Goal: Task Accomplishment & Management: Complete application form

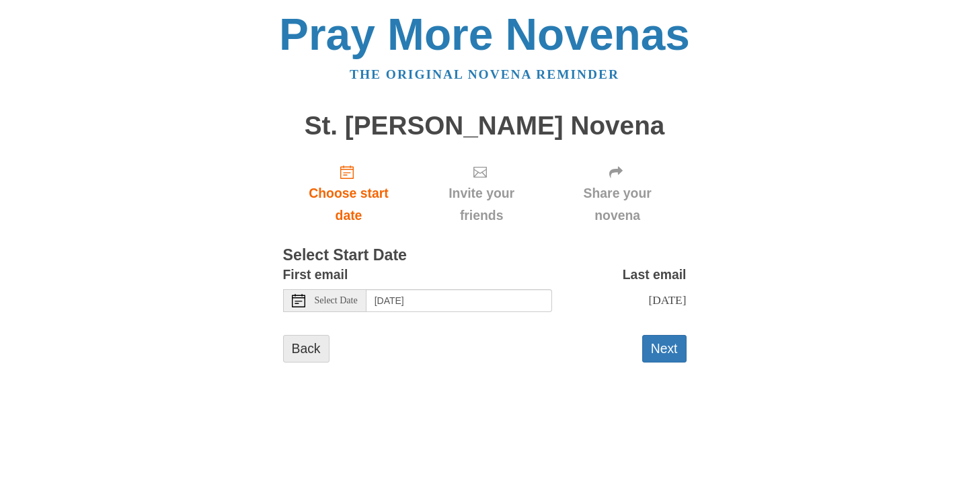
click at [303, 354] on link "Back" at bounding box center [306, 349] width 46 height 28
click at [651, 356] on button "Next" at bounding box center [664, 349] width 44 height 28
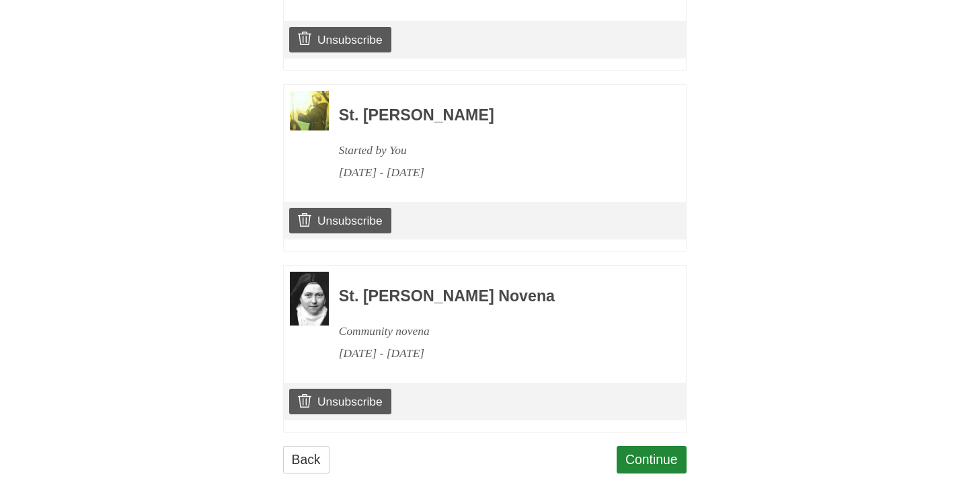
scroll to position [1462, 0]
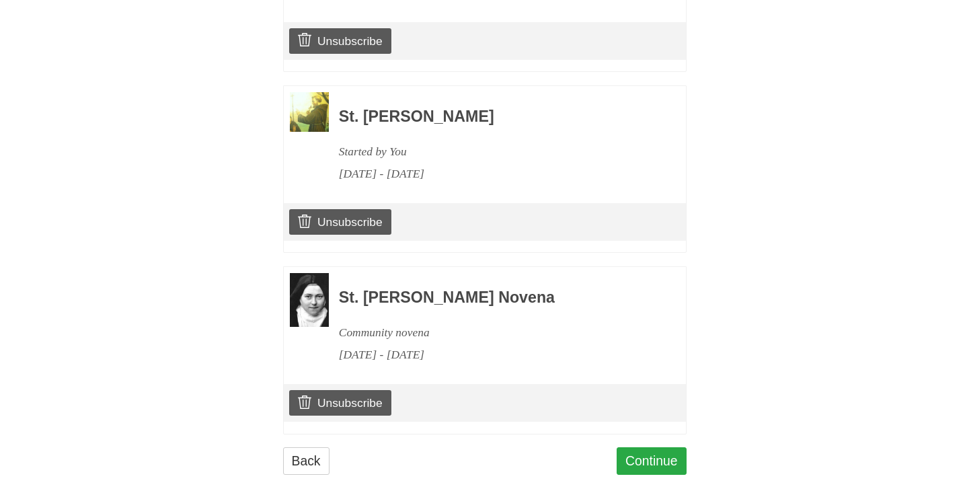
click at [646, 450] on link "Continue" at bounding box center [651, 461] width 70 height 28
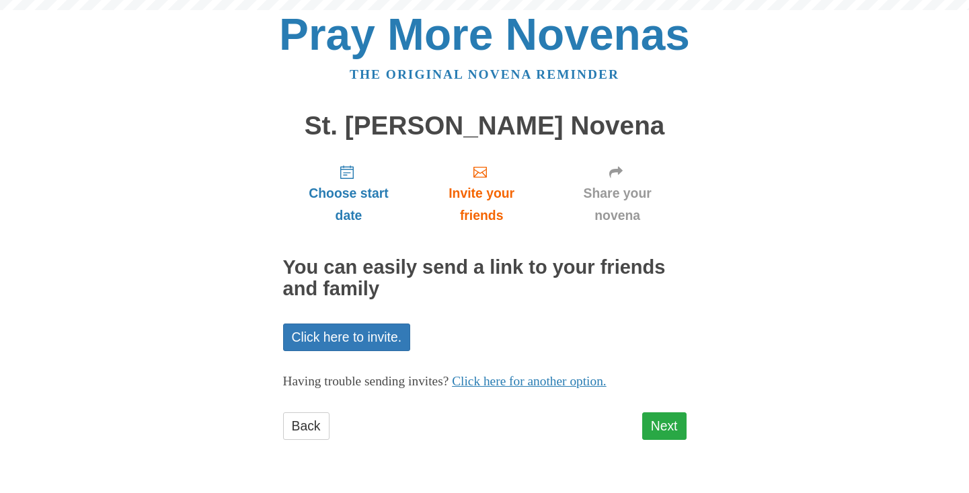
click at [668, 427] on link "Next" at bounding box center [664, 426] width 44 height 28
